Goal: Task Accomplishment & Management: Manage account settings

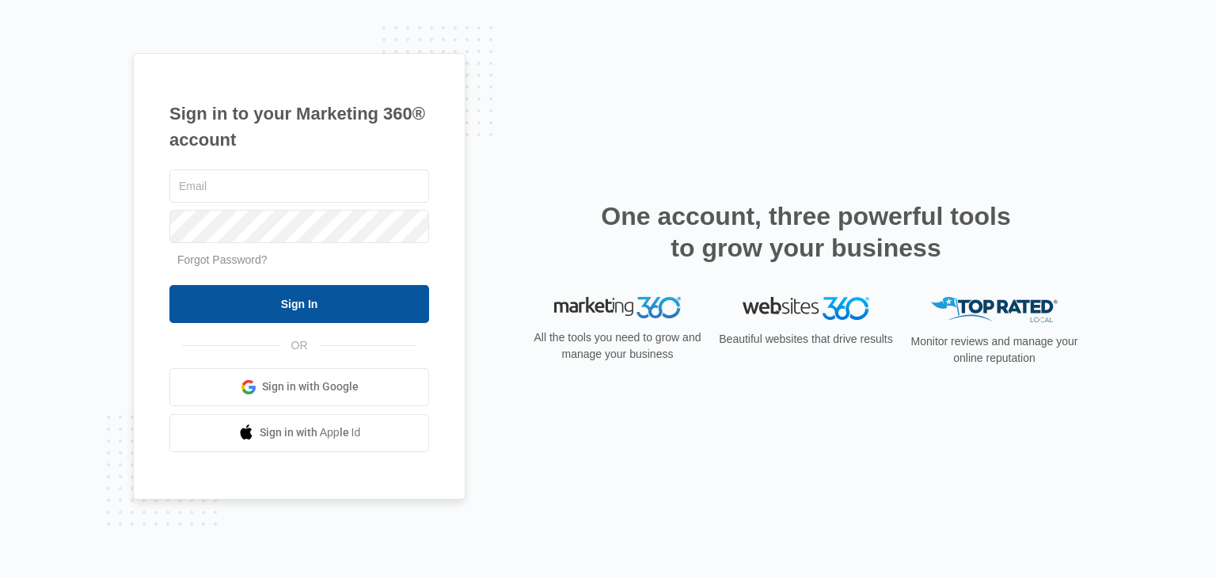
type input "[PERSON_NAME][EMAIL_ADDRESS][DOMAIN_NAME]"
click at [238, 302] on input "Sign In" at bounding box center [299, 304] width 260 height 38
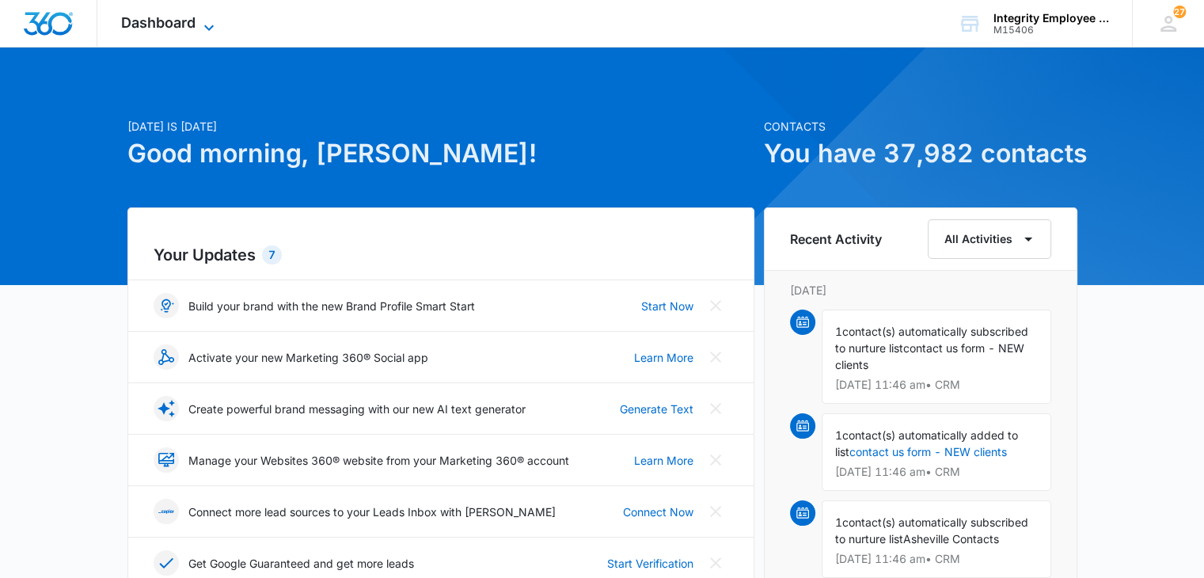
click at [217, 26] on icon at bounding box center [208, 27] width 19 height 19
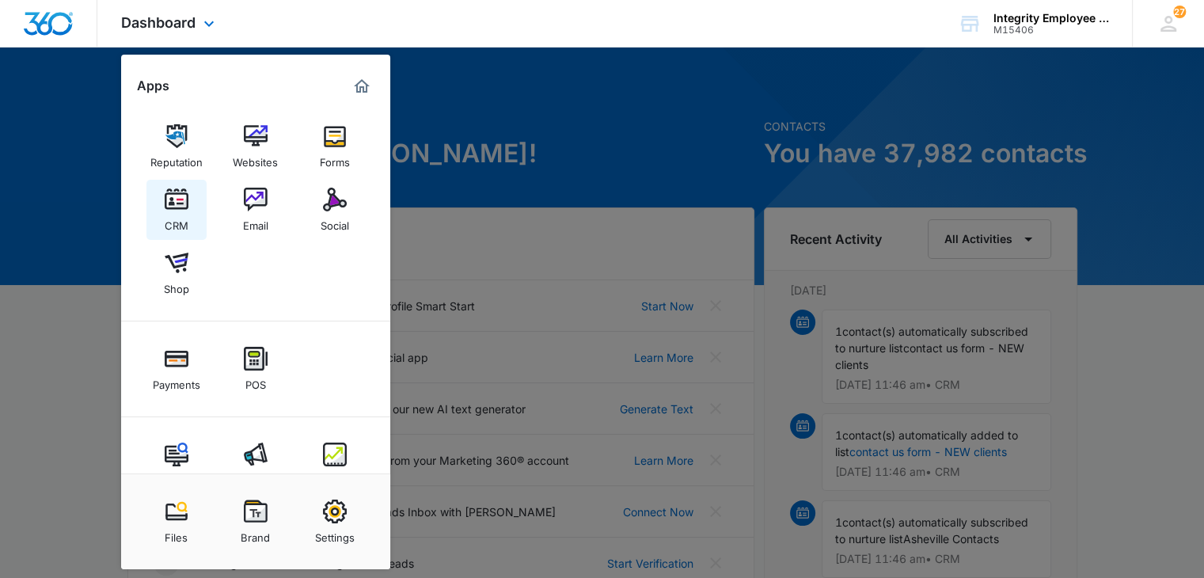
click at [175, 236] on link "CRM" at bounding box center [176, 210] width 60 height 60
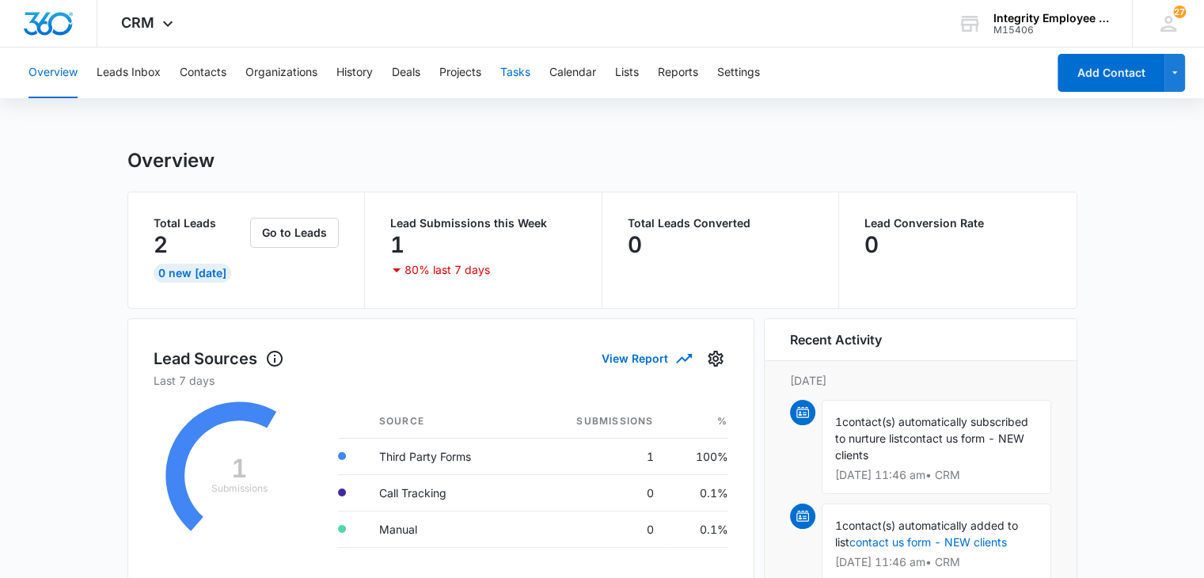
click at [523, 73] on button "Tasks" at bounding box center [515, 72] width 30 height 51
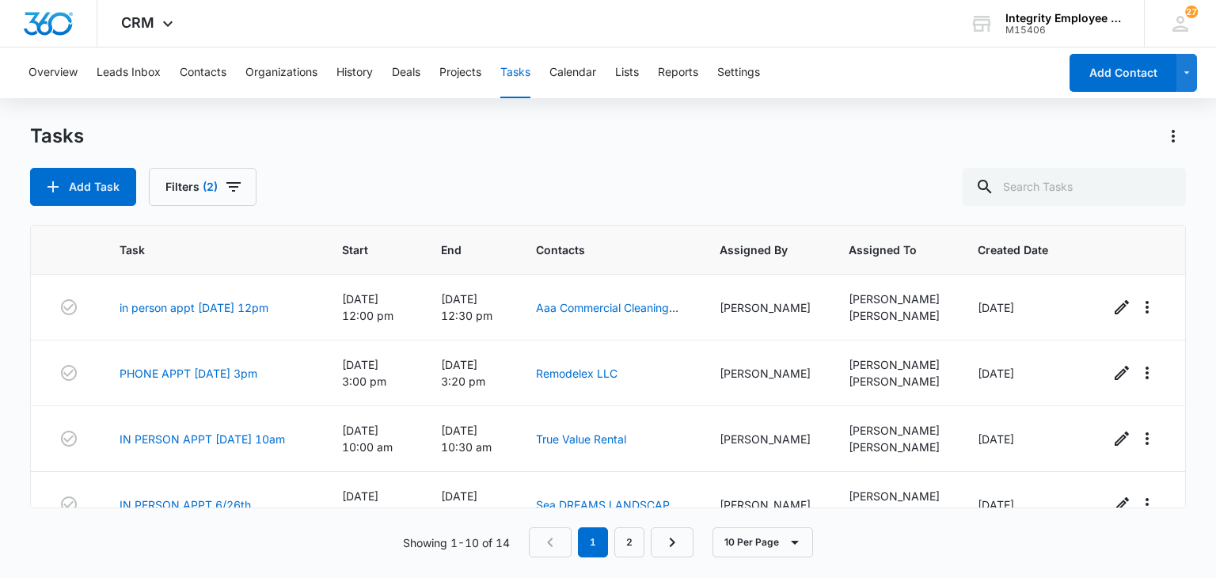
scroll to position [455, 0]
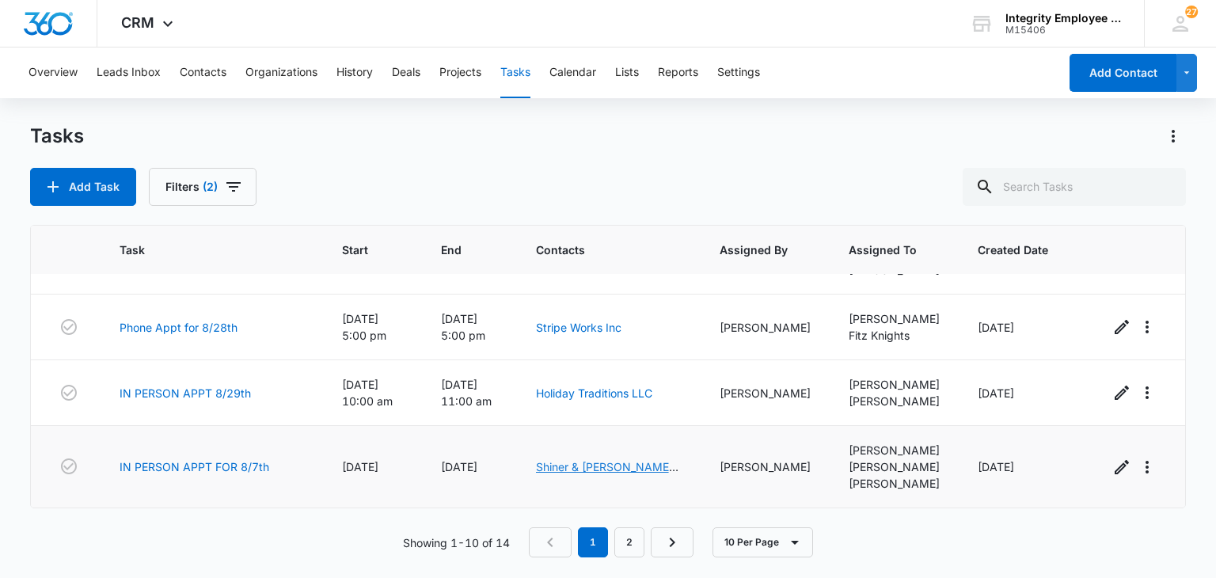
click at [630, 466] on link "Shiner & [PERSON_NAME] SERVICES LLC" at bounding box center [607, 475] width 142 height 30
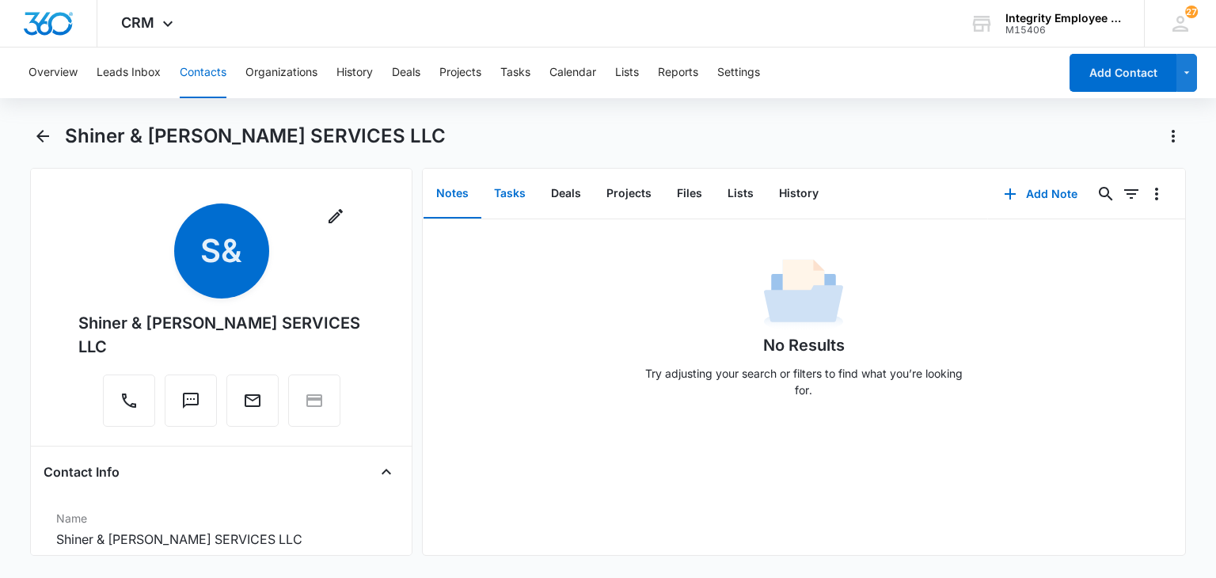
click at [500, 179] on button "Tasks" at bounding box center [509, 193] width 57 height 49
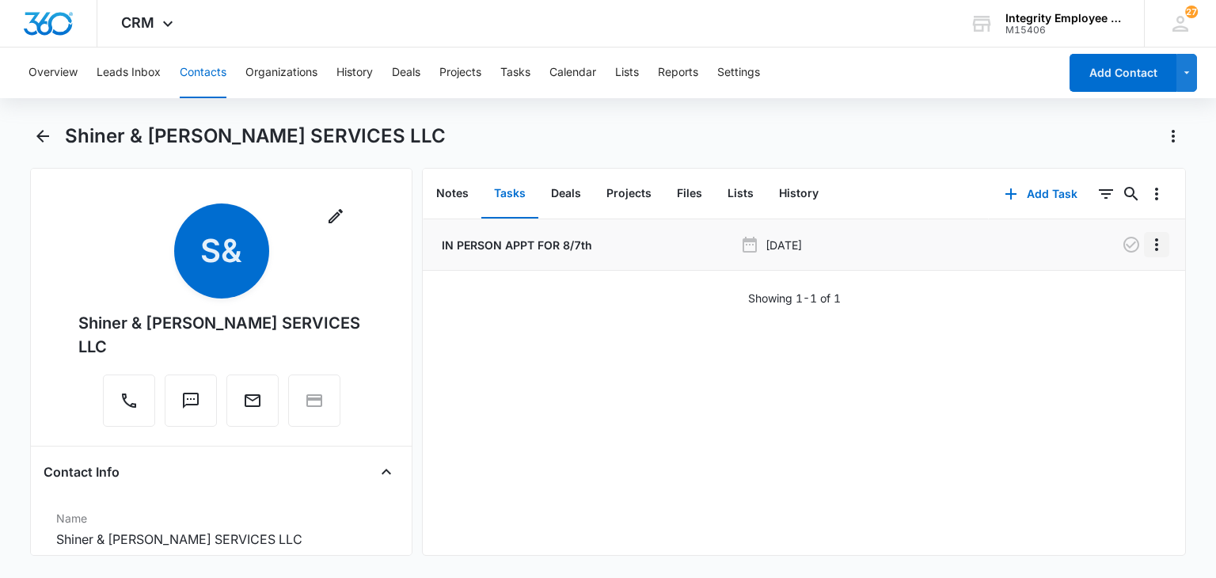
click at [1156, 241] on button "Overflow Menu" at bounding box center [1156, 244] width 25 height 25
click at [1134, 279] on button "Edit" at bounding box center [1111, 289] width 90 height 24
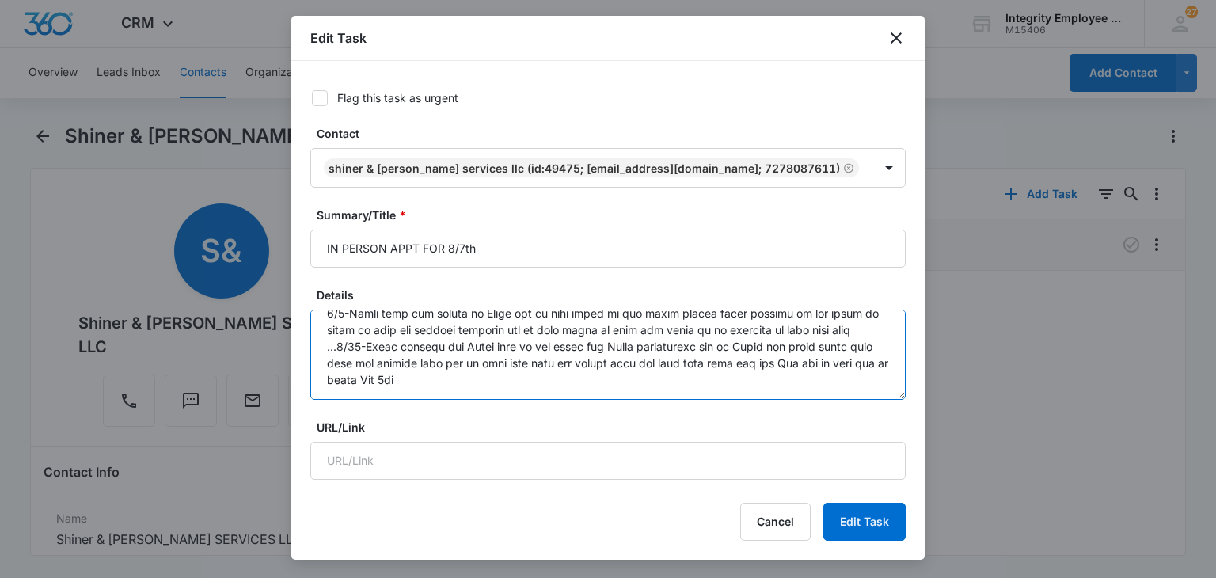
scroll to position [282, 0]
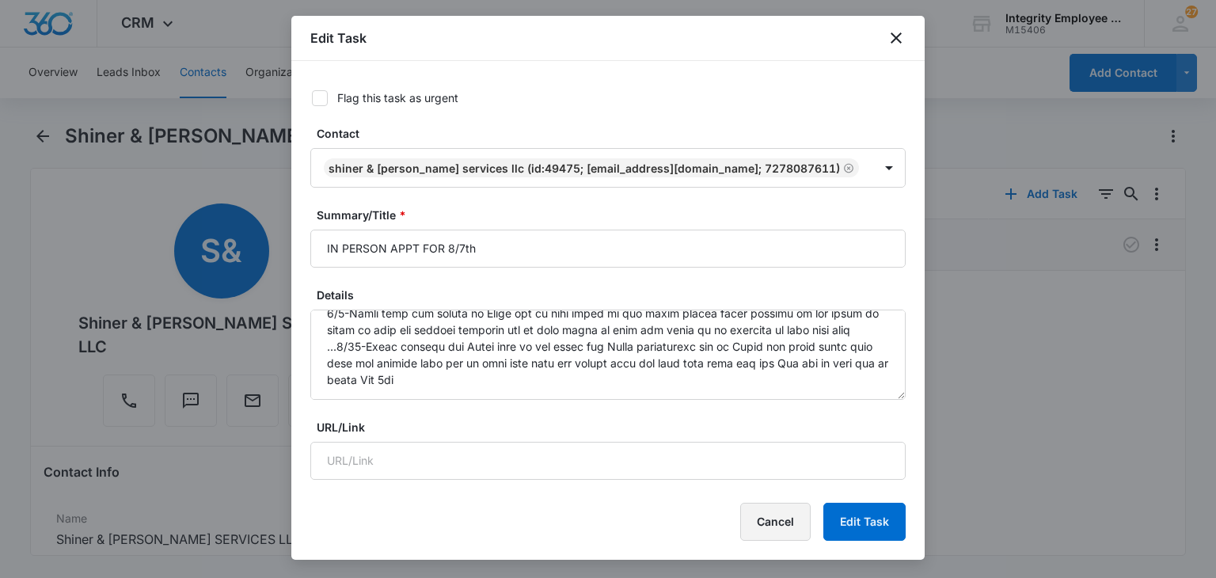
click at [769, 517] on button "Cancel" at bounding box center [775, 522] width 70 height 38
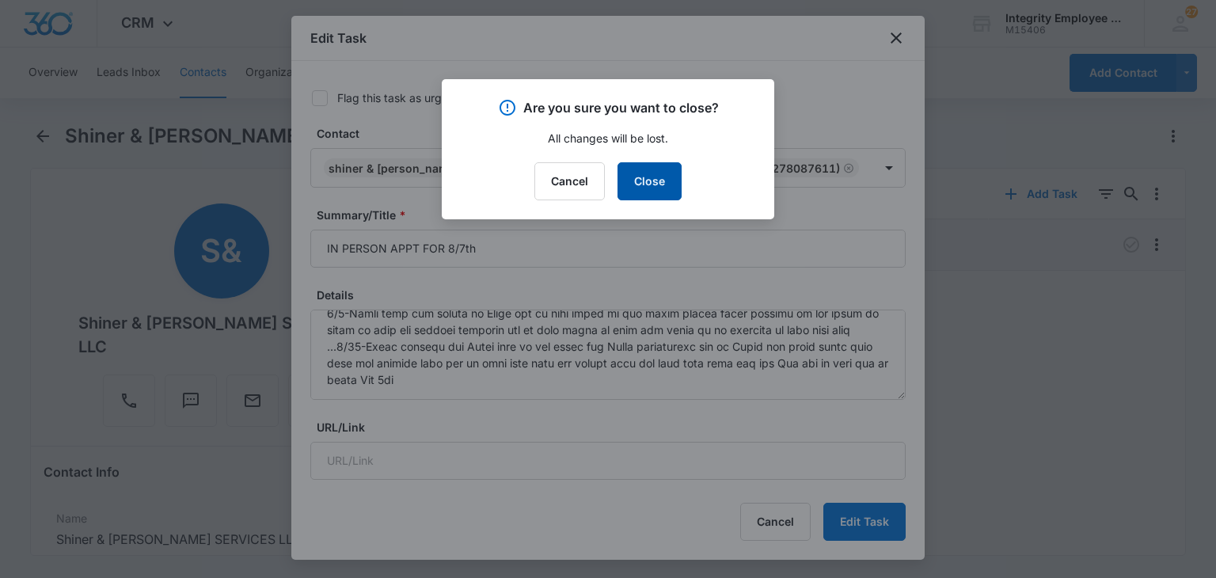
click at [663, 186] on button "Close" at bounding box center [649, 181] width 64 height 38
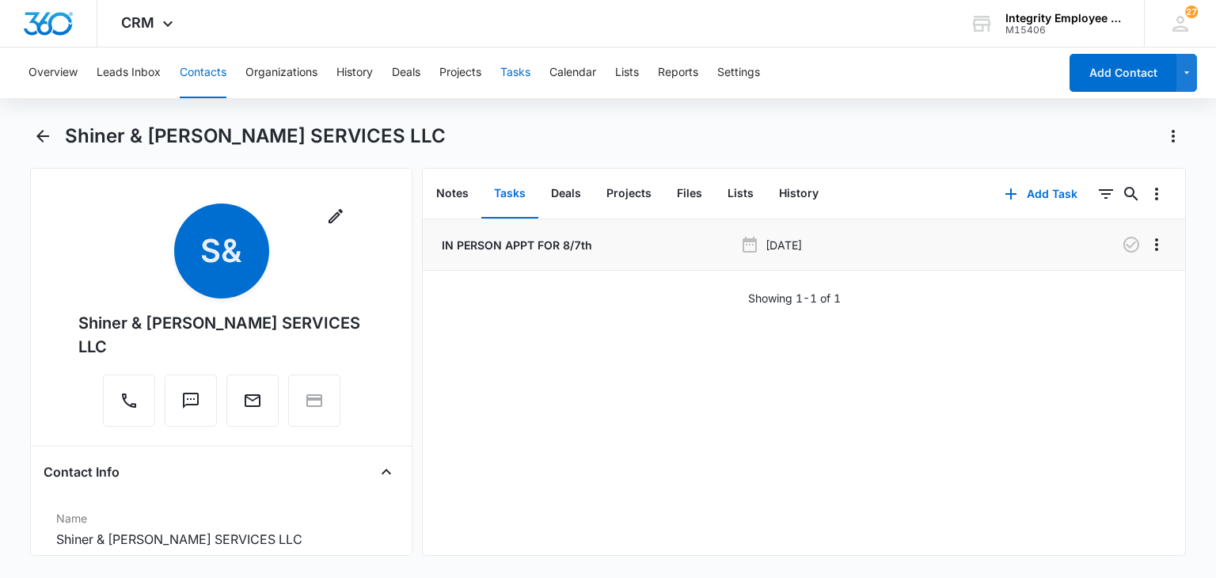
click at [505, 79] on button "Tasks" at bounding box center [515, 72] width 30 height 51
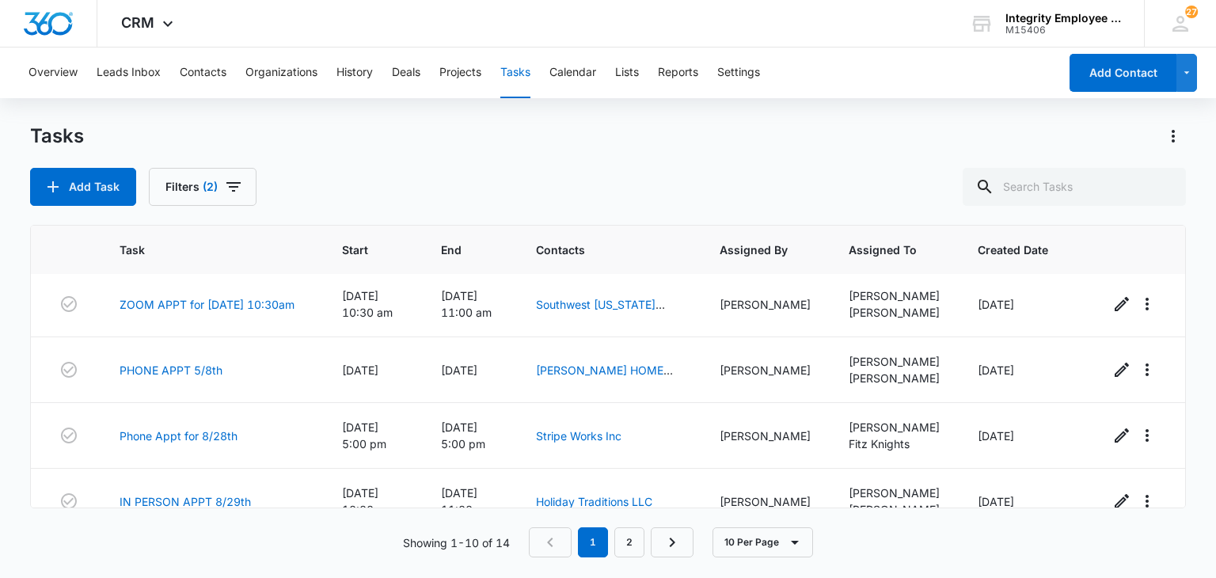
scroll to position [455, 0]
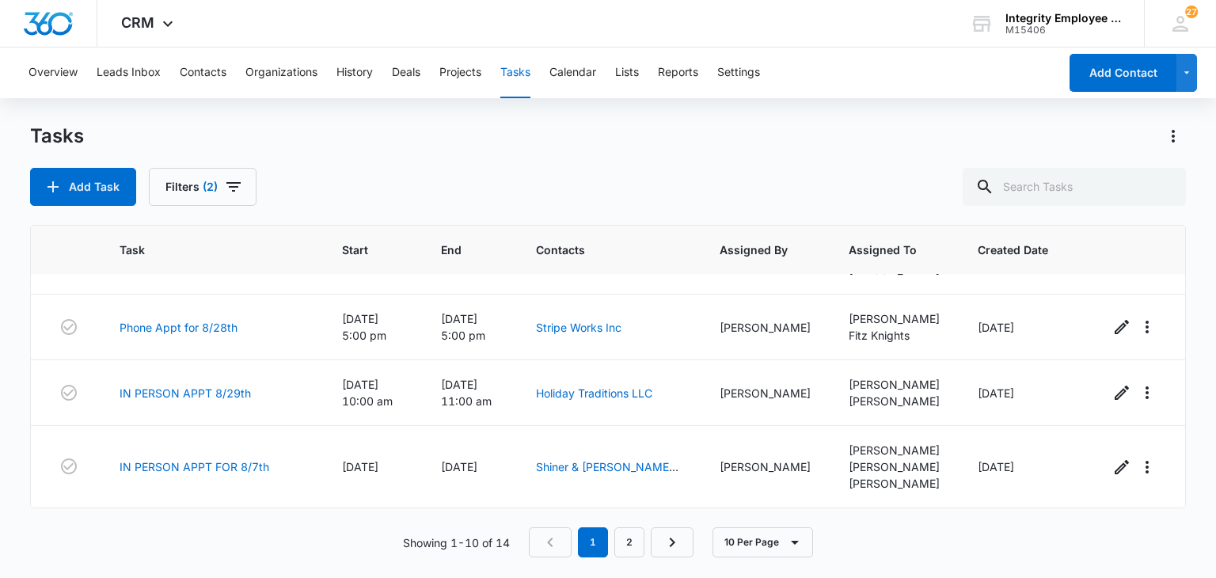
drag, startPoint x: 788, startPoint y: 536, endPoint x: 1, endPoint y: 359, distance: 807.4
click at [1, 359] on main "Tasks Add Task Filters (2) Task Start End Contacts Assigned By Assigned To Crea…" at bounding box center [608, 349] width 1216 height 453
drag, startPoint x: 1, startPoint y: 359, endPoint x: 146, endPoint y: 482, distance: 190.4
click at [146, 482] on main "Tasks Add Task Filters (2) Task Start End Contacts Assigned By Assigned To Crea…" at bounding box center [608, 349] width 1216 height 453
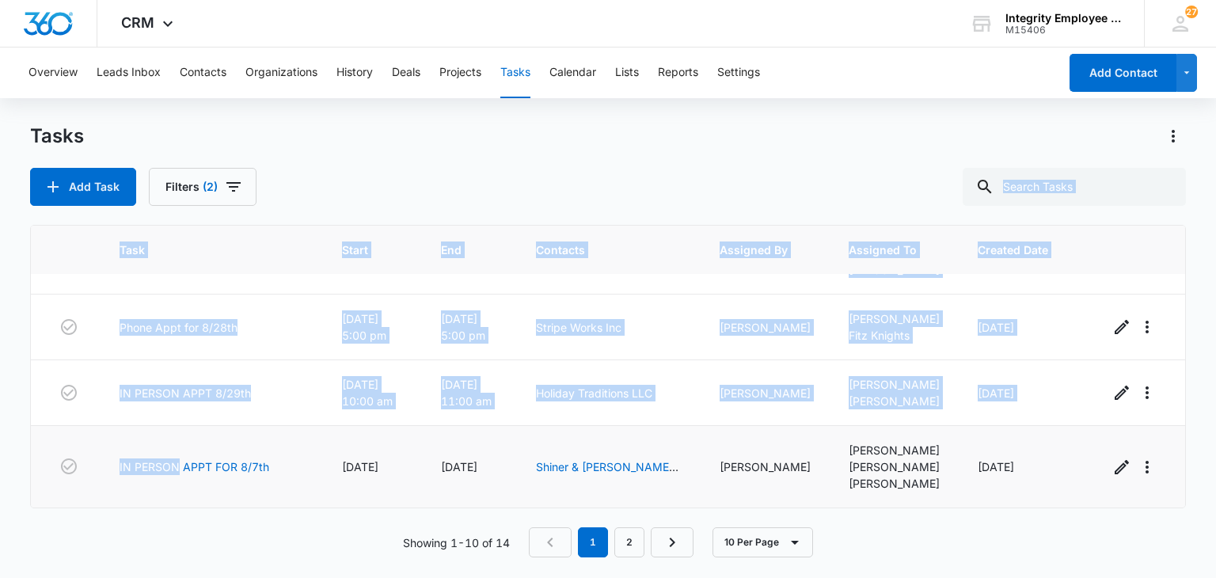
drag, startPoint x: 146, startPoint y: 482, endPoint x: 156, endPoint y: 481, distance: 10.4
click at [146, 482] on td "IN PERSON APPT FOR 8/7th" at bounding box center [212, 467] width 222 height 82
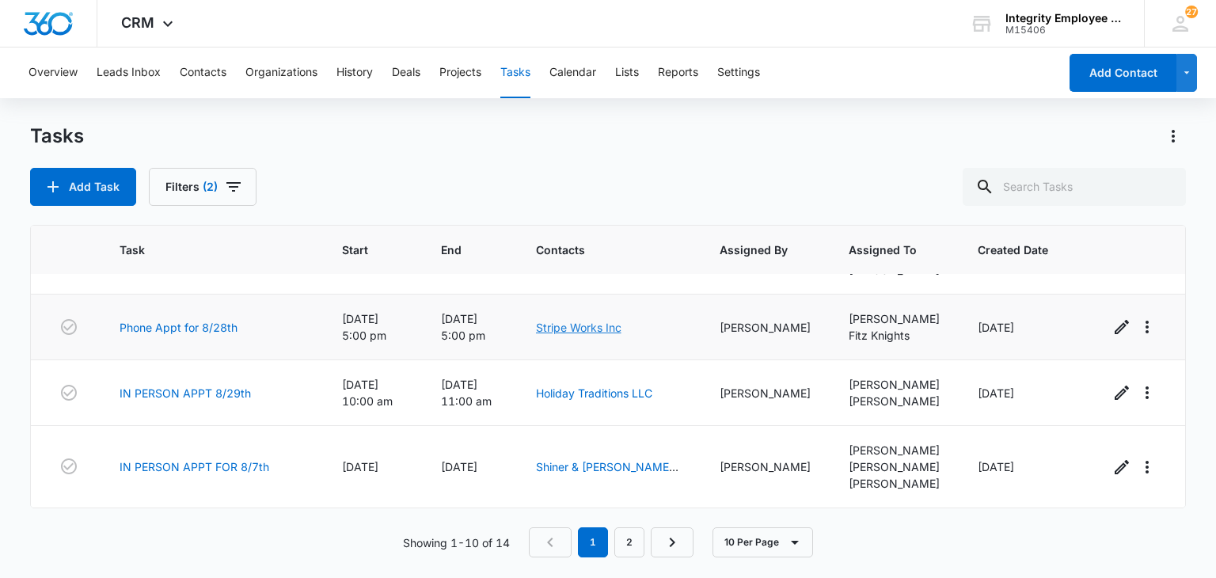
click at [572, 329] on link "Stripe Works Inc" at bounding box center [578, 327] width 85 height 13
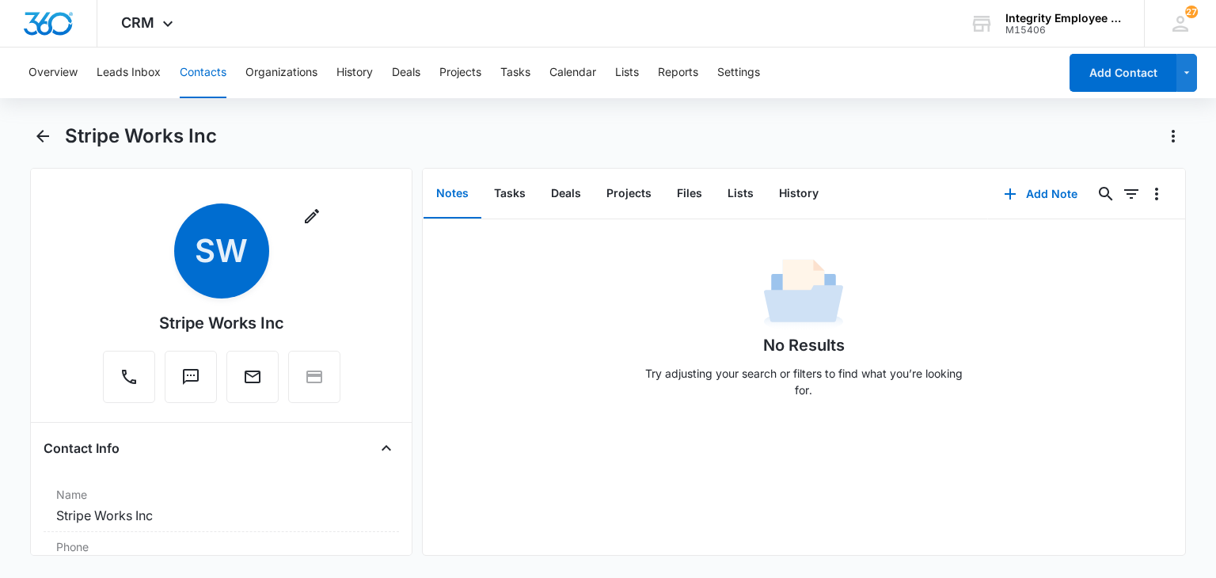
scroll to position [90, 0]
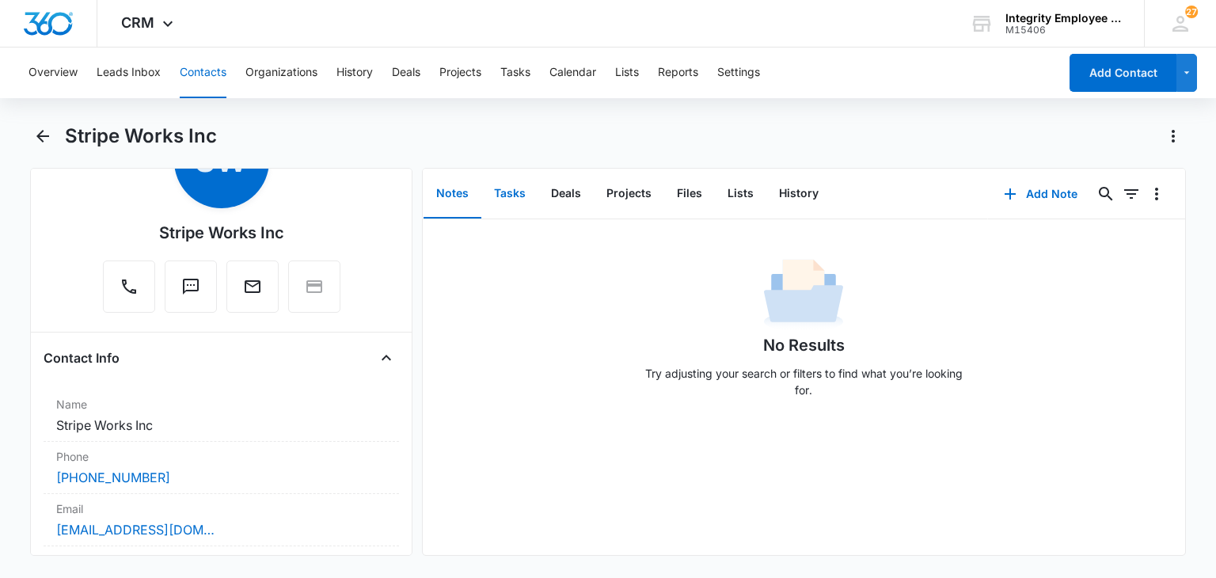
click at [513, 209] on button "Tasks" at bounding box center [509, 193] width 57 height 49
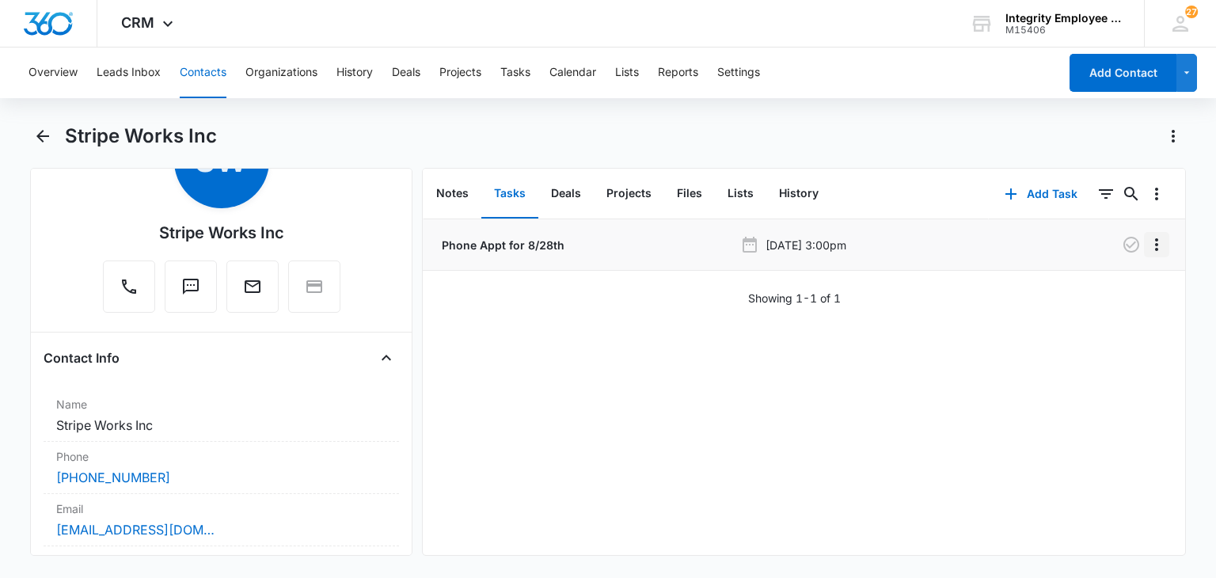
click at [1147, 248] on icon "Overflow Menu" at bounding box center [1156, 244] width 19 height 19
click at [914, 320] on div "Phone Appt for 8/28th [DATE] 3:00pm Edit Delete Showing 1-1 of 1" at bounding box center [804, 387] width 762 height 336
click at [1118, 334] on div "Phone Appt for 8/28th [DATE] 3:00pm Showing 1-1 of 1" at bounding box center [804, 387] width 762 height 336
click at [969, 138] on div "Stripe Works Inc" at bounding box center [625, 135] width 1121 height 25
